Goal: Task Accomplishment & Management: Manage account settings

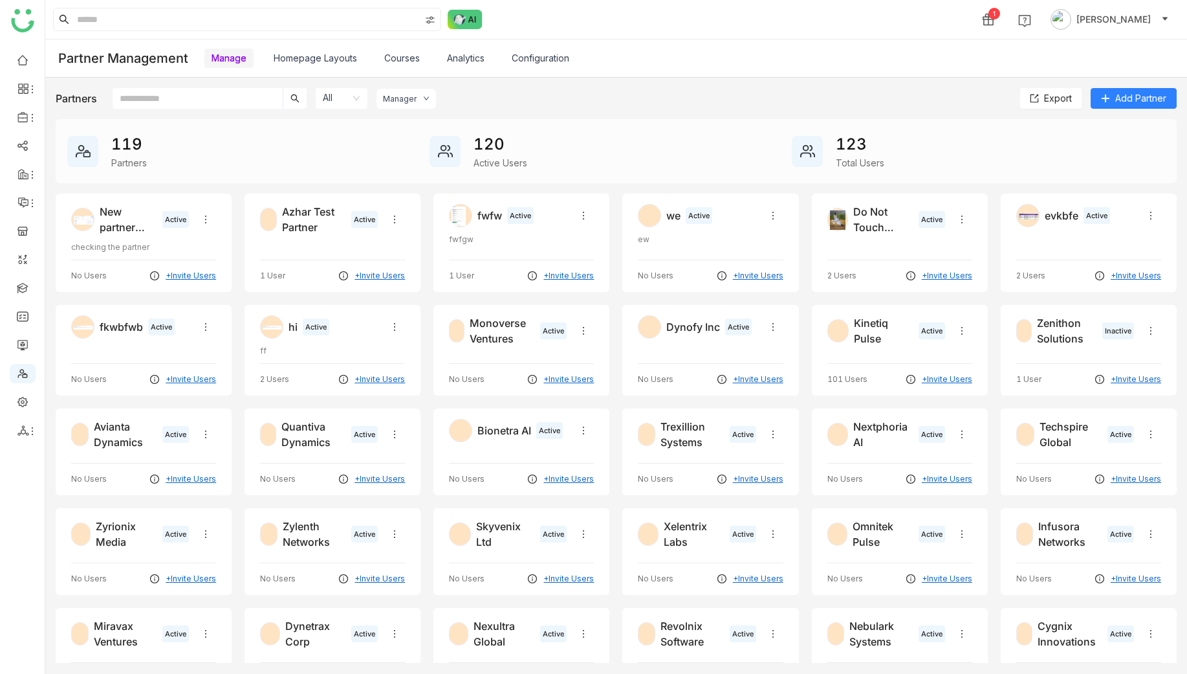
click at [245, 88] on input "text" at bounding box center [198, 98] width 170 height 21
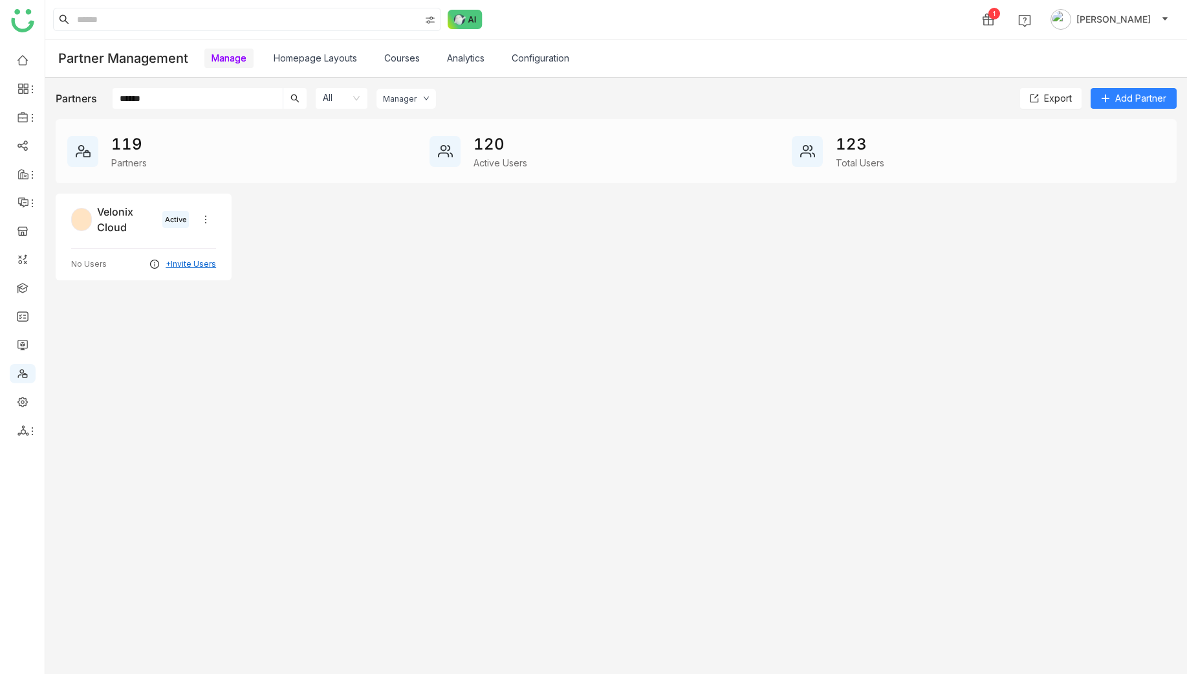
type input "******"
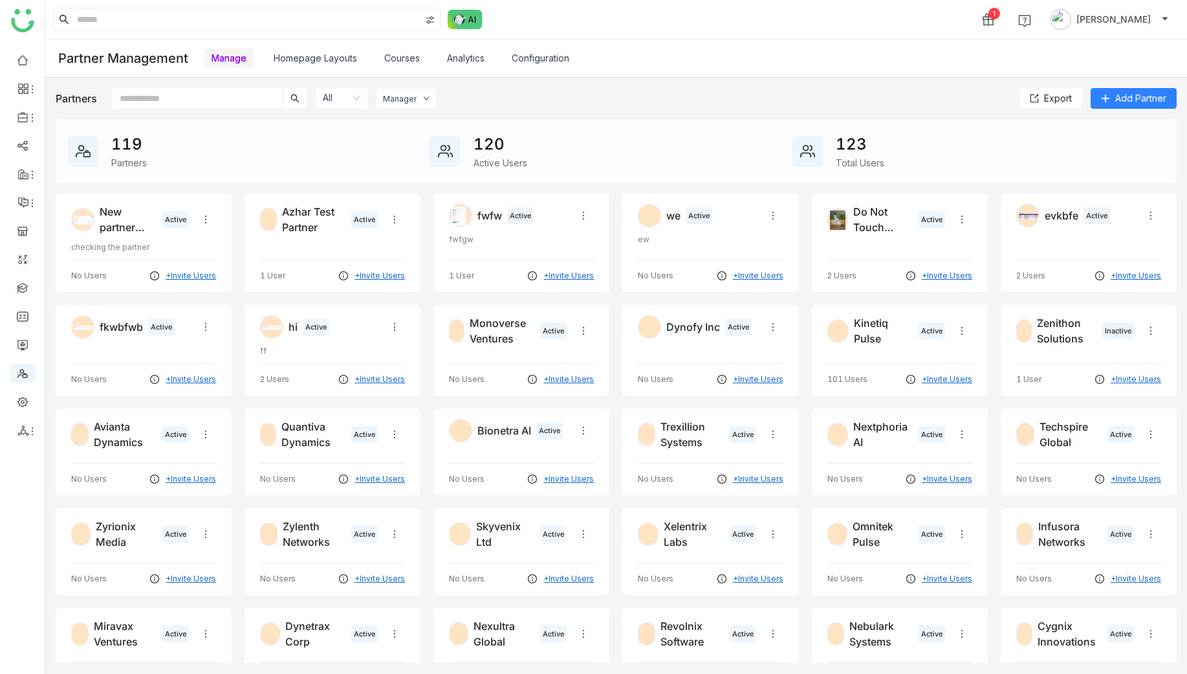
click at [853, 145] on div "123" at bounding box center [860, 144] width 49 height 23
click at [333, 61] on link "Homepage Layouts" at bounding box center [315, 57] width 83 height 11
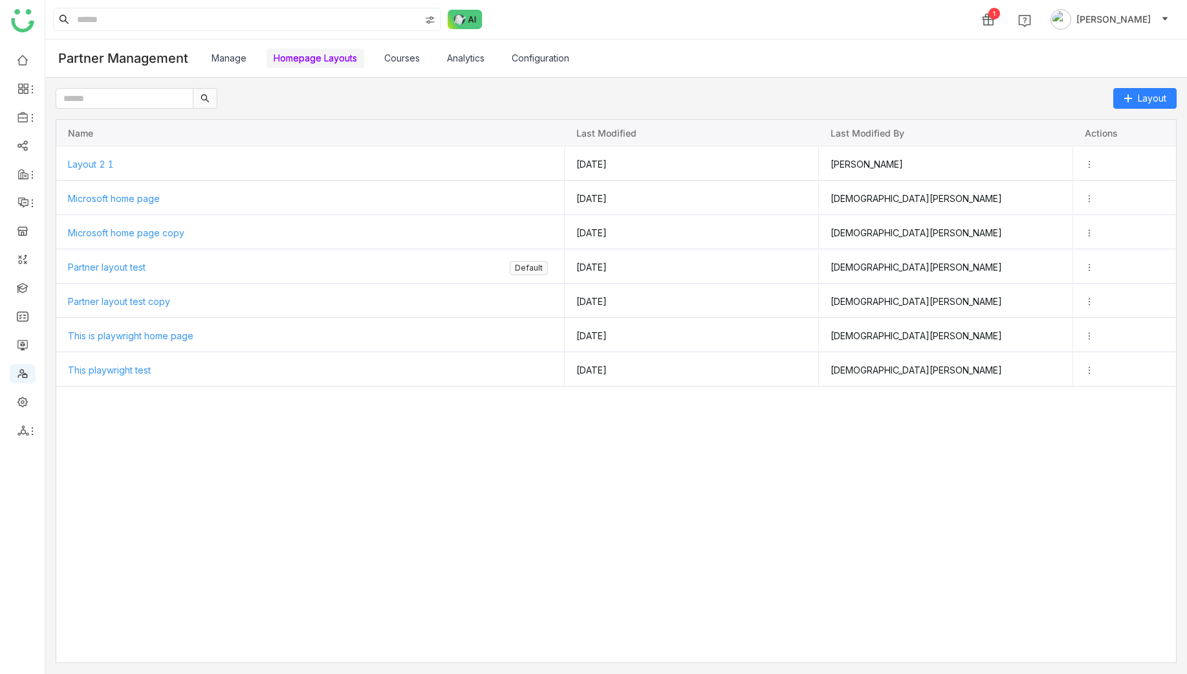
click at [410, 58] on link "Courses" at bounding box center [402, 57] width 36 height 11
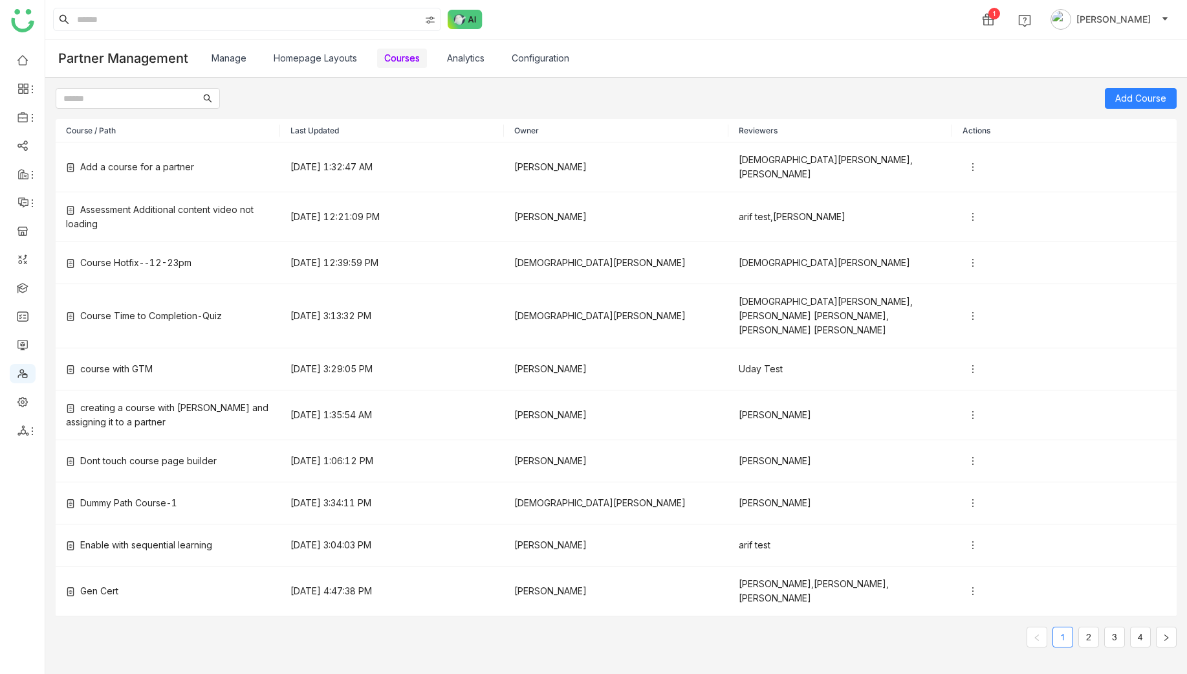
click at [460, 63] on link "Analytics" at bounding box center [466, 57] width 38 height 11
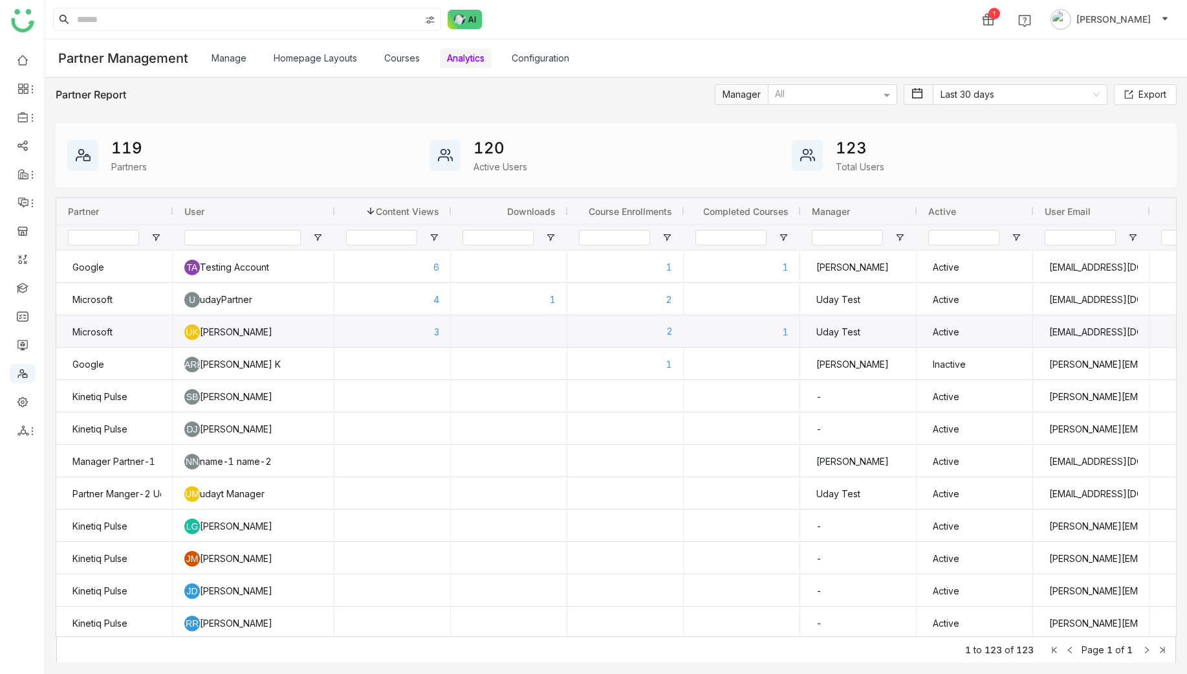
click at [660, 327] on div "2" at bounding box center [625, 331] width 94 height 32
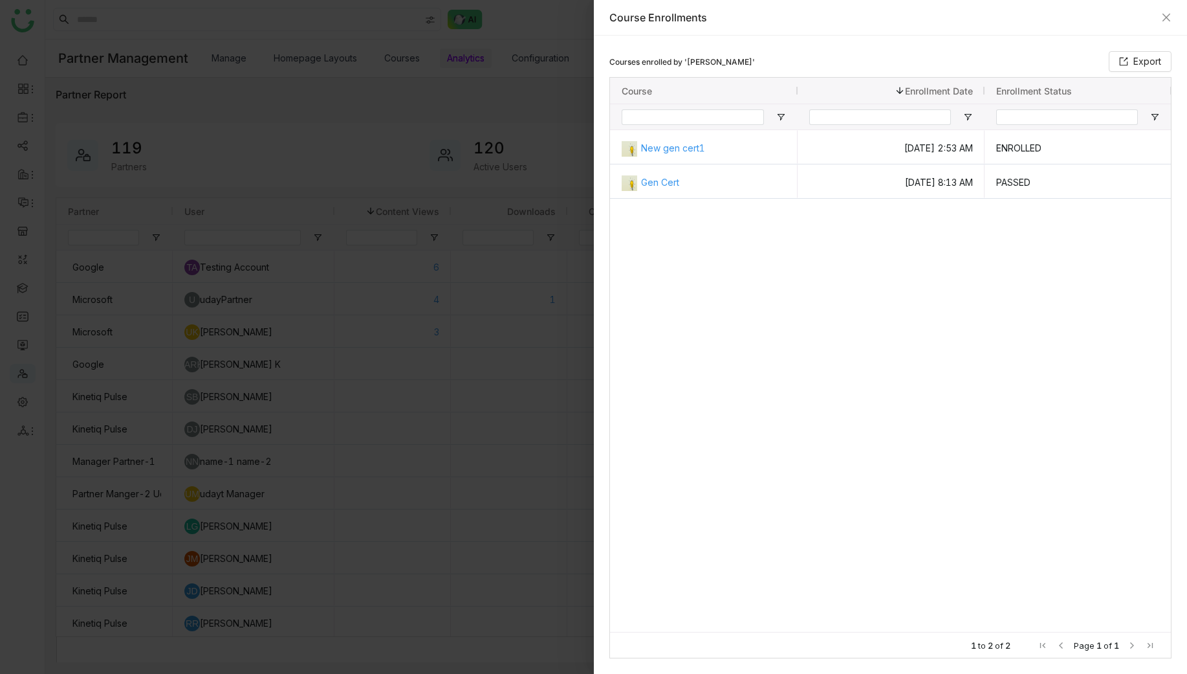
click at [531, 306] on div at bounding box center [593, 337] width 1187 height 674
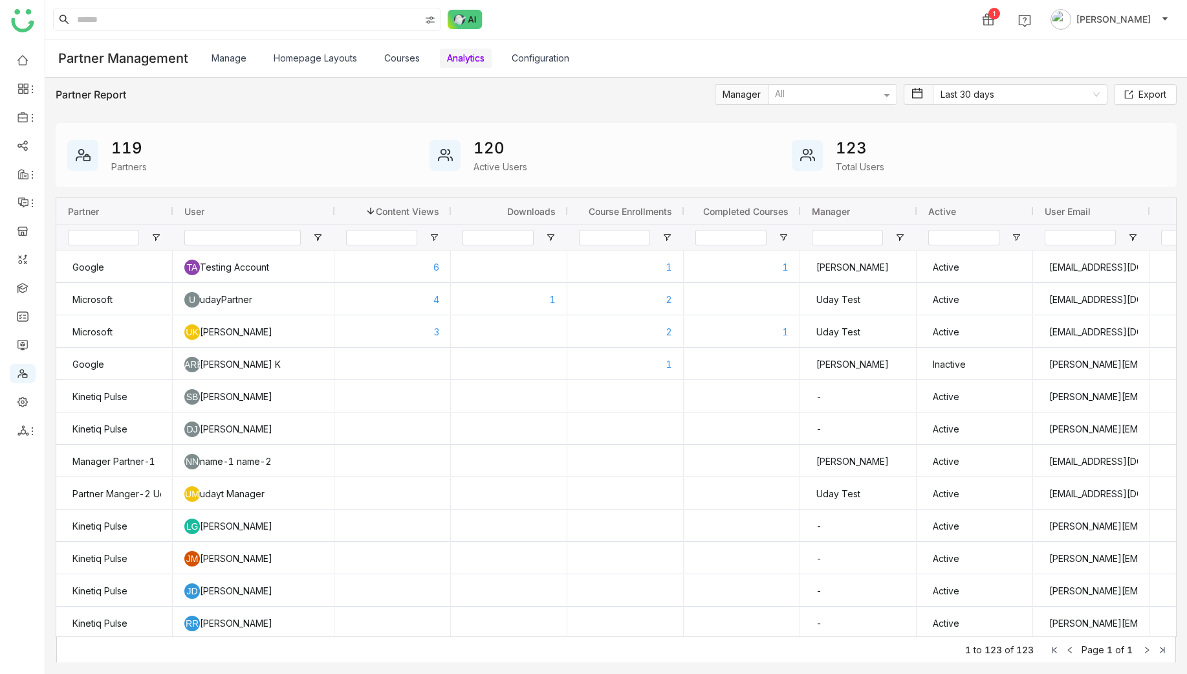
click at [545, 61] on link "Configuration" at bounding box center [541, 57] width 58 height 11
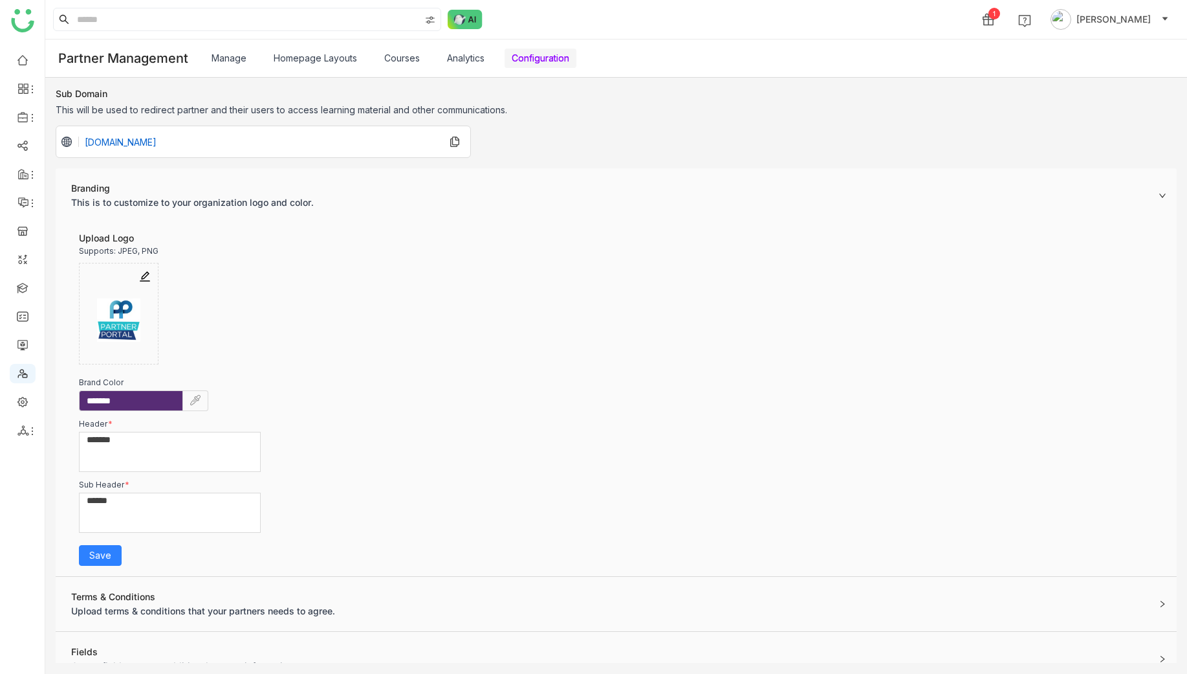
scroll to position [20, 0]
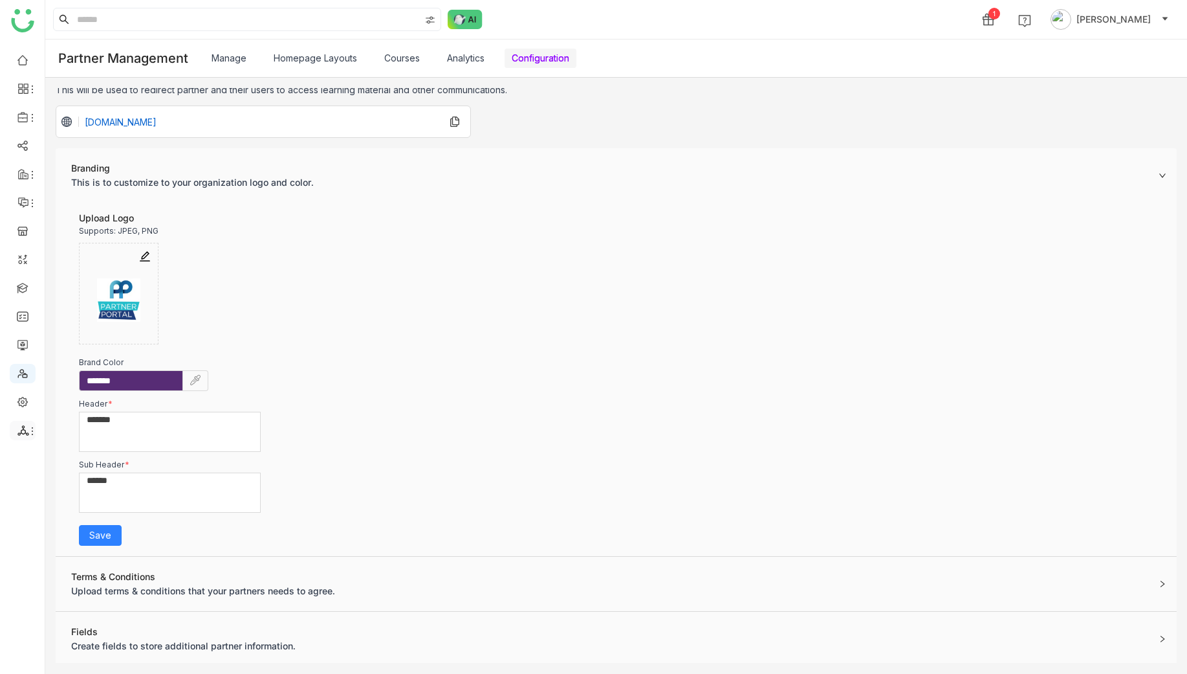
click at [17, 424] on icon at bounding box center [23, 430] width 12 height 12
click at [55, 459] on link "List" at bounding box center [92, 460] width 89 height 9
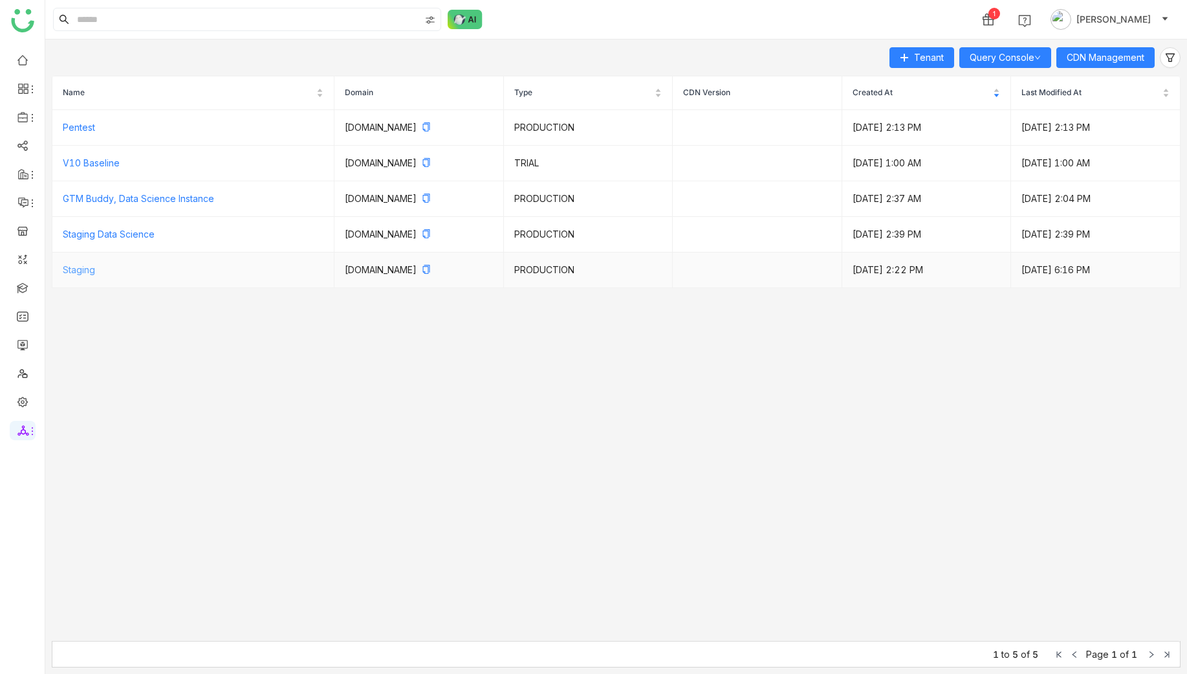
click at [87, 273] on link "Staging" at bounding box center [79, 269] width 32 height 11
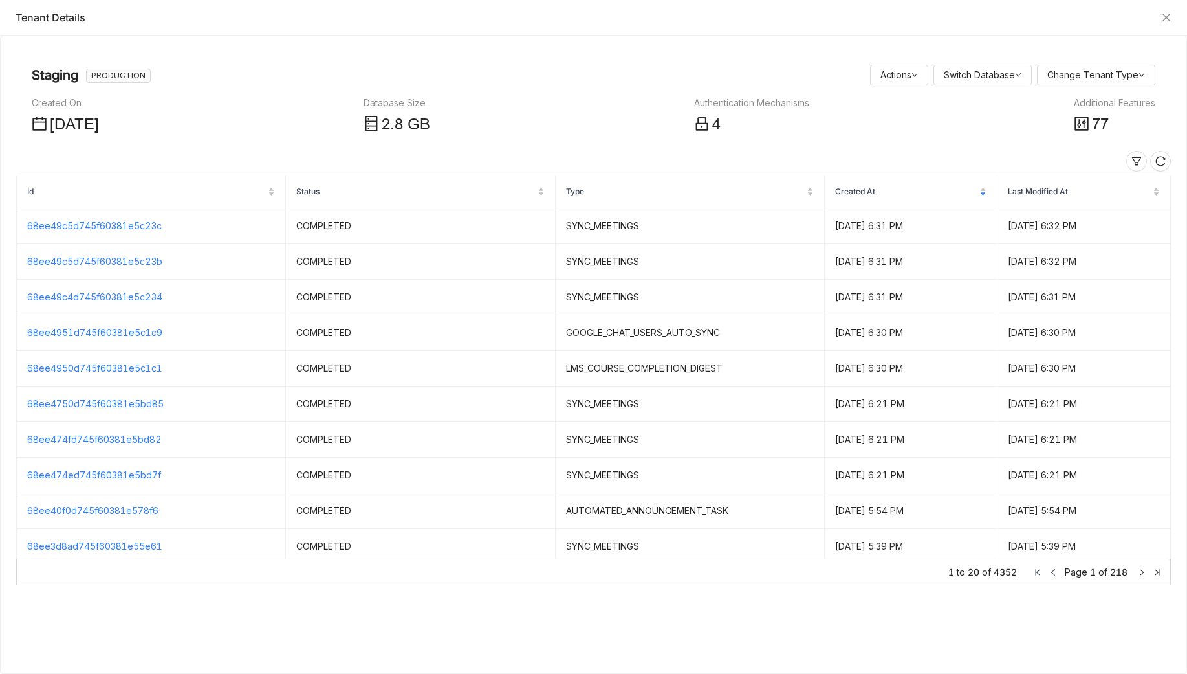
click at [1102, 123] on span "77" at bounding box center [1100, 124] width 17 height 17
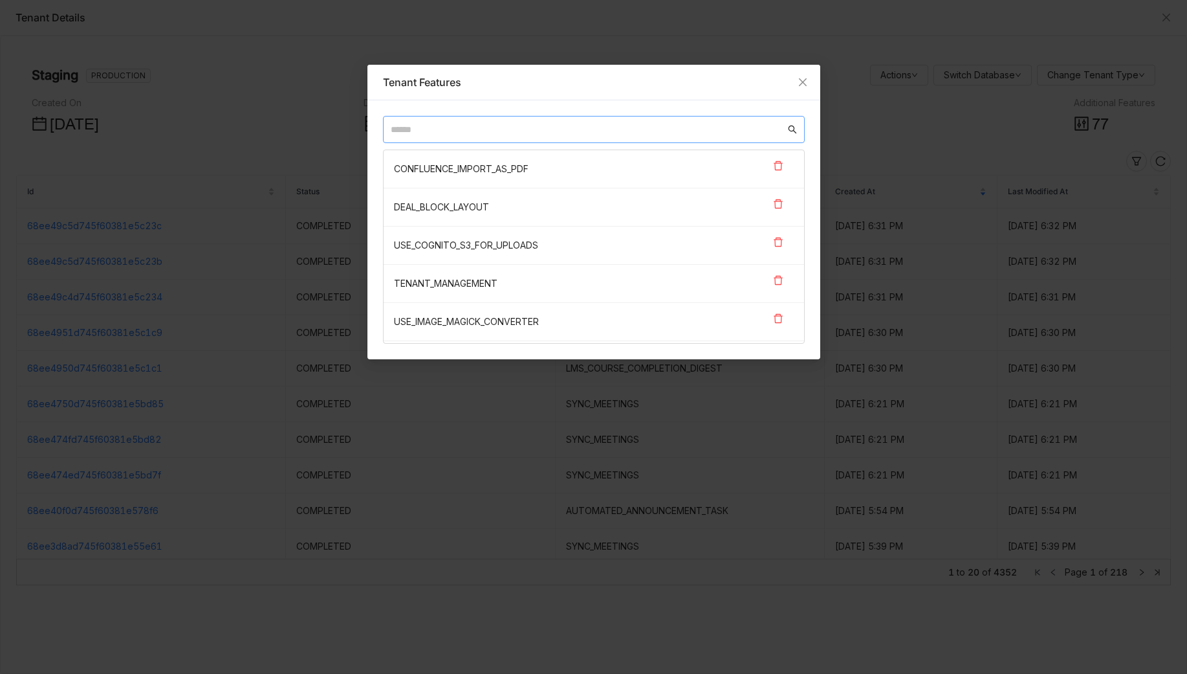
click at [767, 141] on nz-input-group at bounding box center [594, 129] width 422 height 27
click at [763, 140] on nz-input-group at bounding box center [594, 129] width 422 height 27
click at [740, 129] on input "text" at bounding box center [588, 129] width 395 height 14
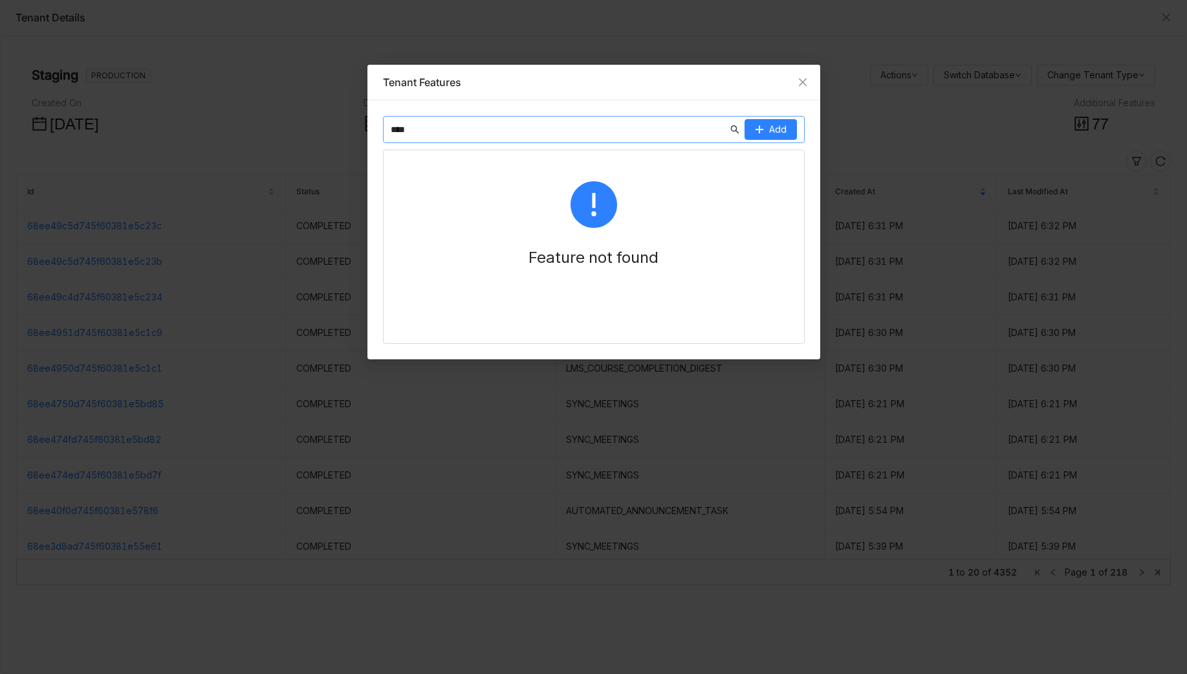
type input "*****"
click at [428, 162] on nz-list-item "LMS_LIBRARY" at bounding box center [594, 169] width 421 height 38
copy nz-list-item "LMS_LIBRARY"
